Goal: Find specific page/section: Find specific page/section

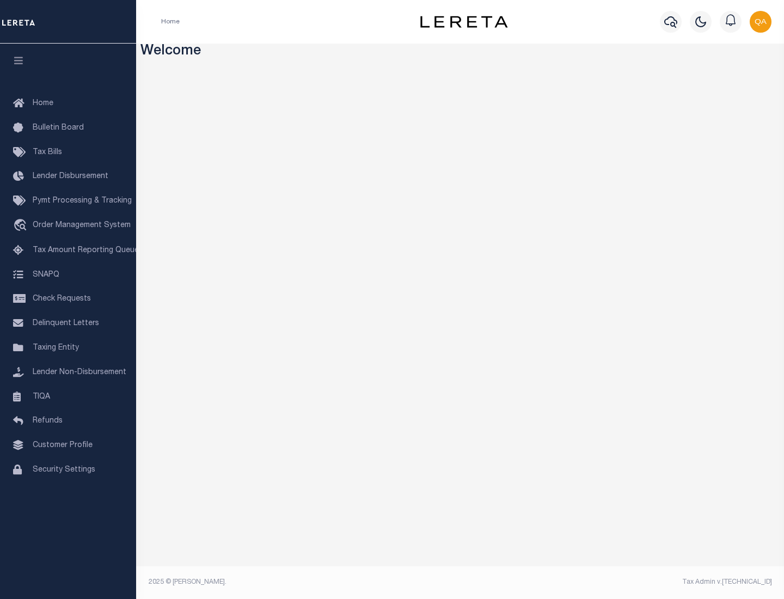
click at [68, 299] on span "Check Requests" at bounding box center [62, 299] width 58 height 8
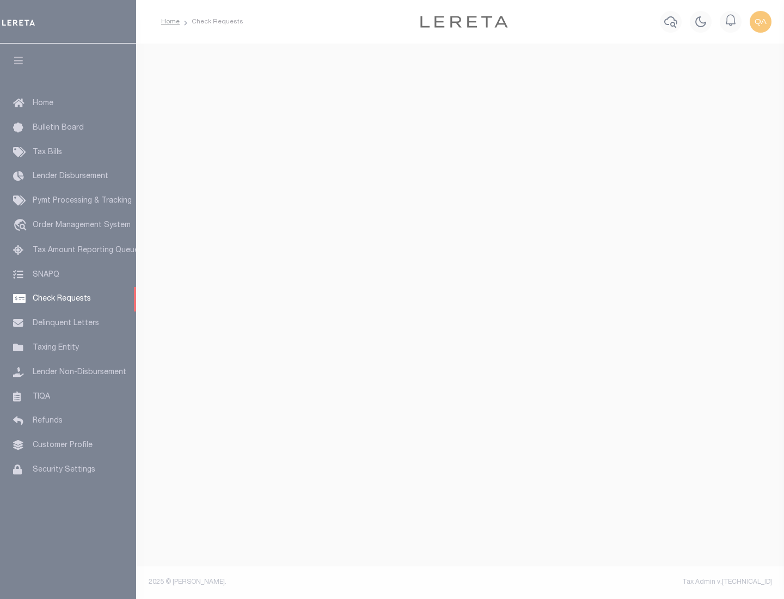
select select "50"
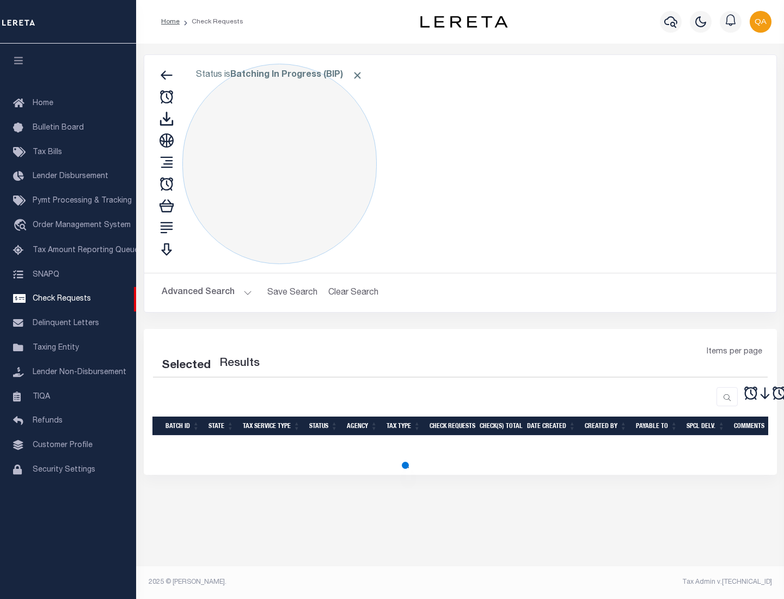
select select "50"
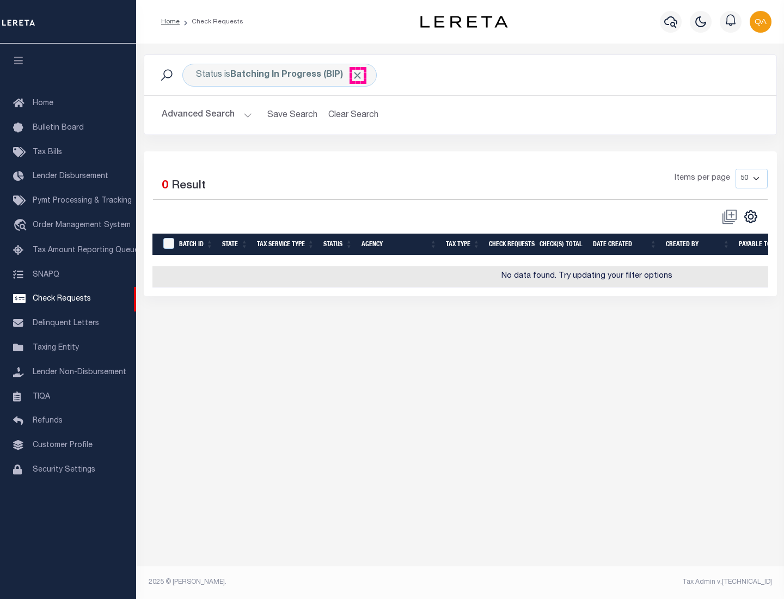
click at [358, 75] on span "Click to Remove" at bounding box center [357, 75] width 11 height 11
